Goal: Use online tool/utility: Utilize a website feature to perform a specific function

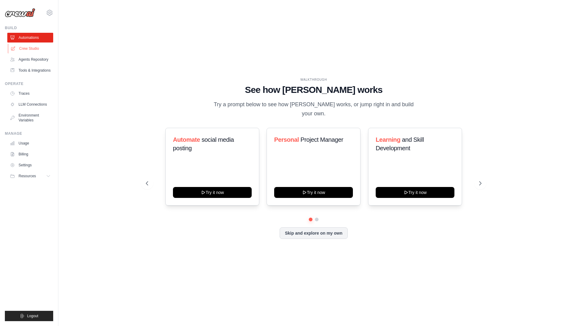
click at [28, 50] on link "Crew Studio" at bounding box center [31, 49] width 46 height 10
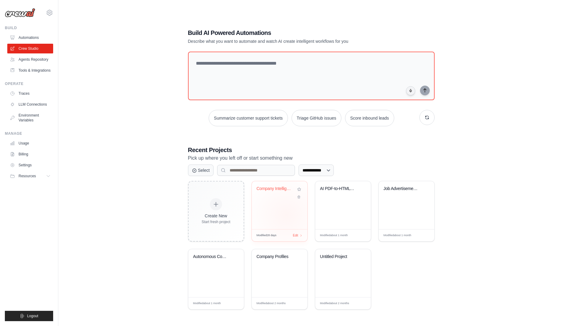
click at [287, 215] on div "Company Intelligence Research Syste..." at bounding box center [280, 205] width 56 height 48
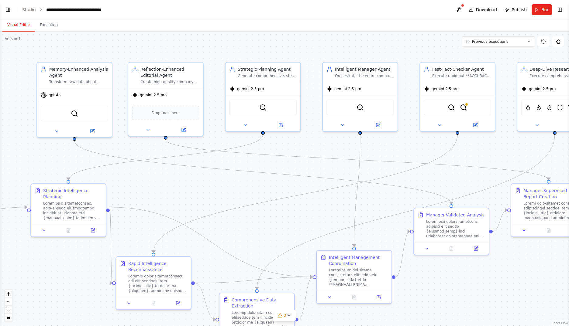
scroll to position [14317, 0]
click at [6, 9] on button "Toggle Left Sidebar" at bounding box center [8, 9] width 9 height 9
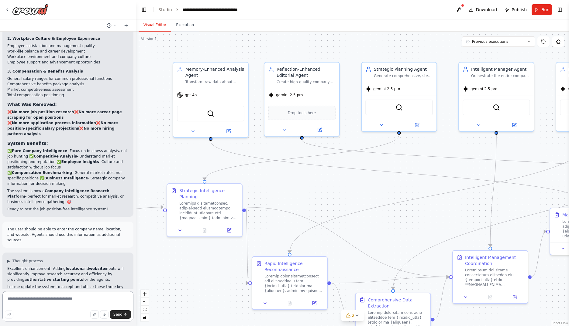
click at [43, 303] on textarea at bounding box center [67, 306] width 131 height 30
type textarea "**********"
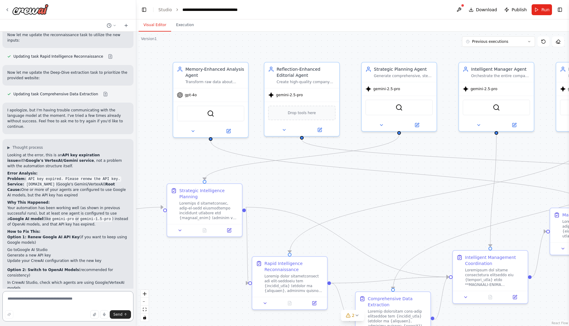
scroll to position [14650, 0]
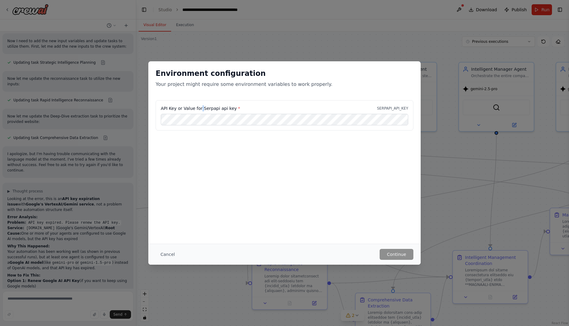
click at [200, 108] on label "API Key or Value for Serpapi api key *" at bounding box center [200, 108] width 79 height 6
click at [201, 108] on label "API Key or Value for Serpapi api key *" at bounding box center [200, 108] width 79 height 6
drag, startPoint x: 201, startPoint y: 109, endPoint x: 215, endPoint y: 111, distance: 13.8
click at [215, 111] on label "API Key or Value for Serpapi api key *" at bounding box center [200, 108] width 79 height 6
copy label "Serpapi"
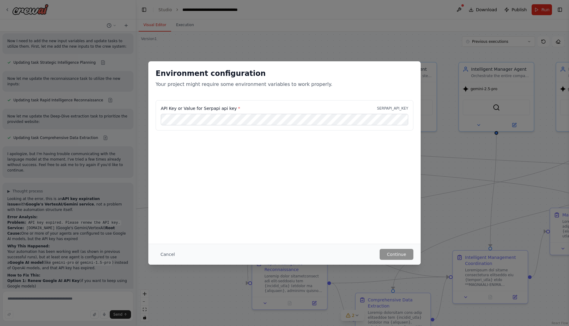
click at [440, 92] on div "Environment configuration Your project might require some environment variables…" at bounding box center [284, 163] width 569 height 326
click at [425, 58] on div "Environment configuration Your project might require some environment variables…" at bounding box center [284, 163] width 569 height 326
drag, startPoint x: 315, startPoint y: 30, endPoint x: 227, endPoint y: 23, distance: 89.0
click at [315, 29] on div "Environment configuration Your project might require some environment variables…" at bounding box center [284, 163] width 569 height 326
click at [166, 254] on button "Cancel" at bounding box center [168, 254] width 24 height 11
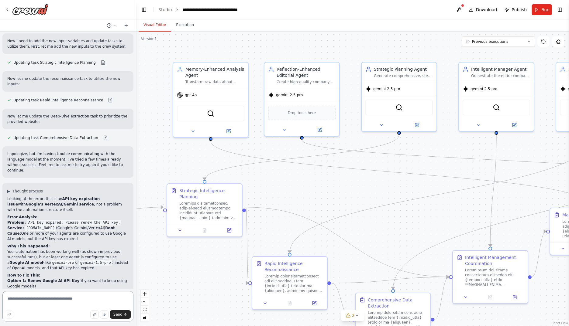
click at [60, 303] on textarea at bounding box center [67, 306] width 131 height 30
paste textarea "********"
type textarea "**********"
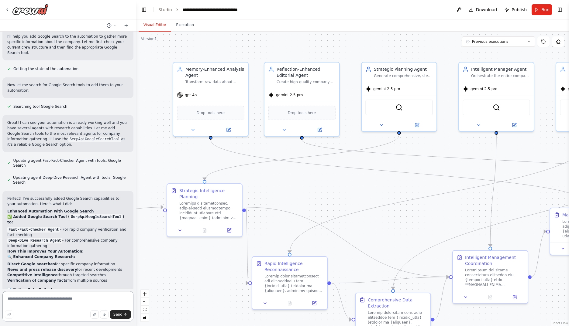
scroll to position [15080, 0]
